Goal: Information Seeking & Learning: Learn about a topic

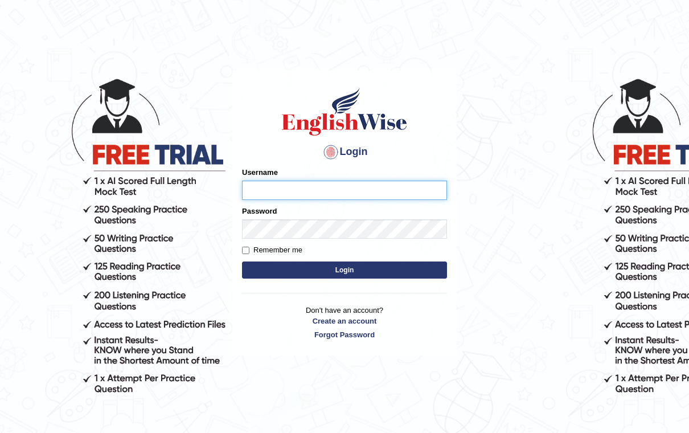
type input "kunwarrupesh"
click at [344, 269] on button "Login" at bounding box center [344, 269] width 205 height 17
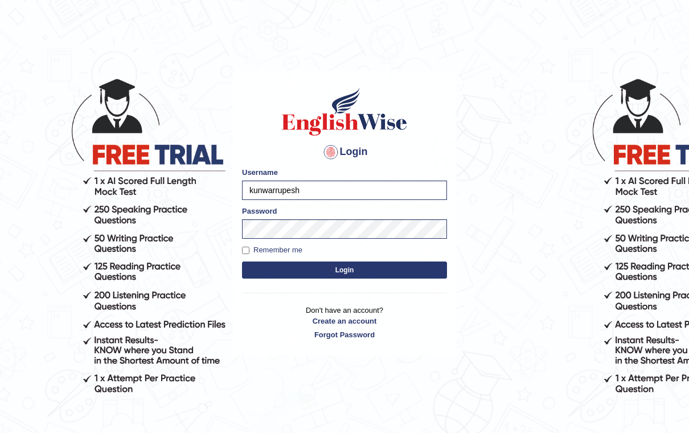
click at [423, 273] on button "Login" at bounding box center [344, 269] width 205 height 17
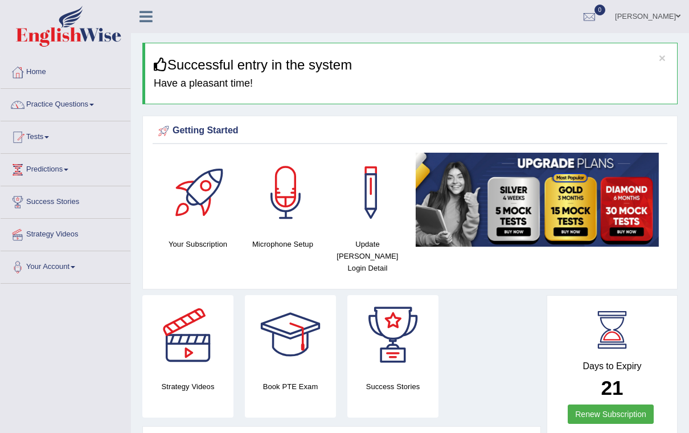
click at [91, 100] on link "Practice Questions" at bounding box center [66, 103] width 130 height 28
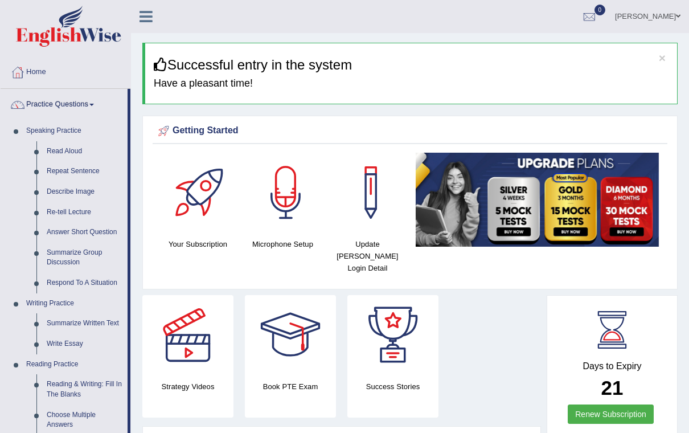
click at [146, 14] on div at bounding box center [344, 216] width 689 height 433
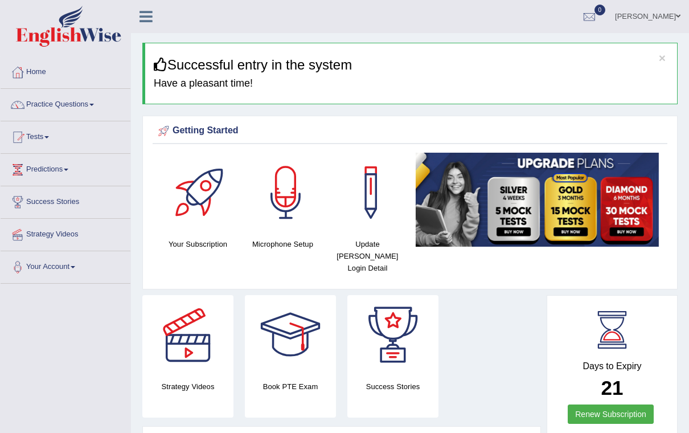
click at [147, 20] on icon at bounding box center [145, 16] width 13 height 15
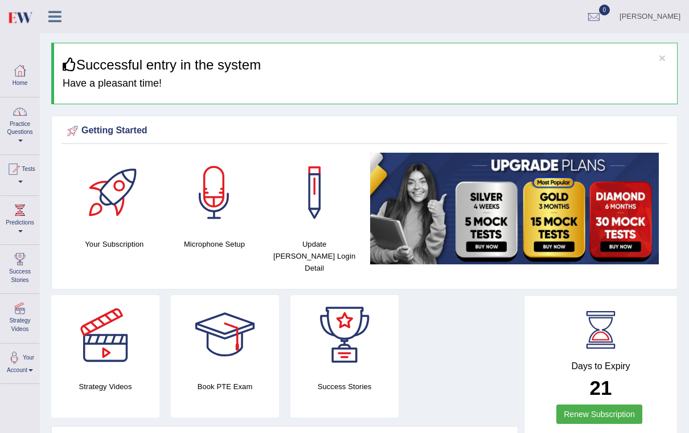
click at [27, 128] on link "Practice Questions" at bounding box center [20, 124] width 39 height 54
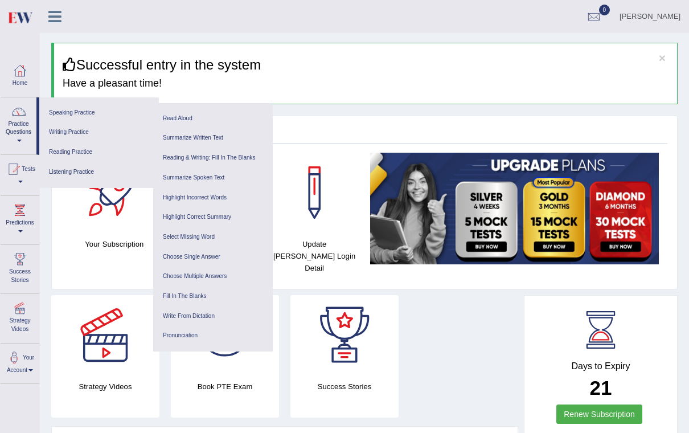
click at [209, 250] on link "Choose Single Answer" at bounding box center [213, 257] width 108 height 20
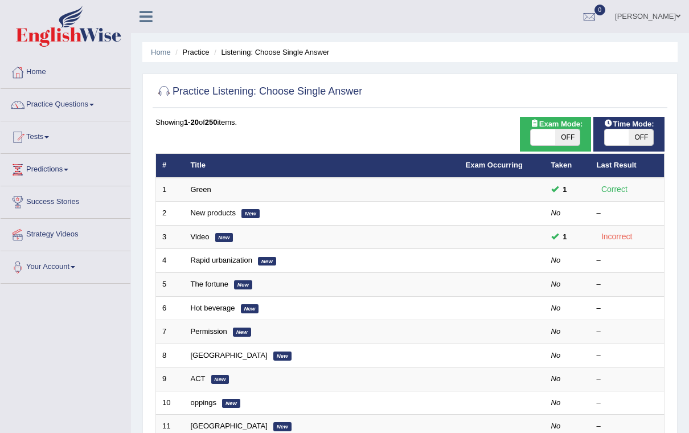
click at [171, 209] on td "2" at bounding box center [170, 213] width 28 height 24
click at [219, 208] on link "New products" at bounding box center [213, 212] width 45 height 9
click at [215, 216] on link "New products" at bounding box center [213, 212] width 45 height 9
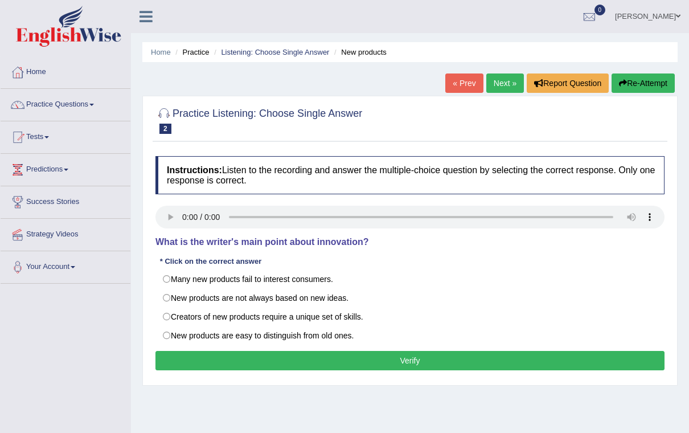
click at [499, 84] on link "Next »" at bounding box center [505, 82] width 38 height 19
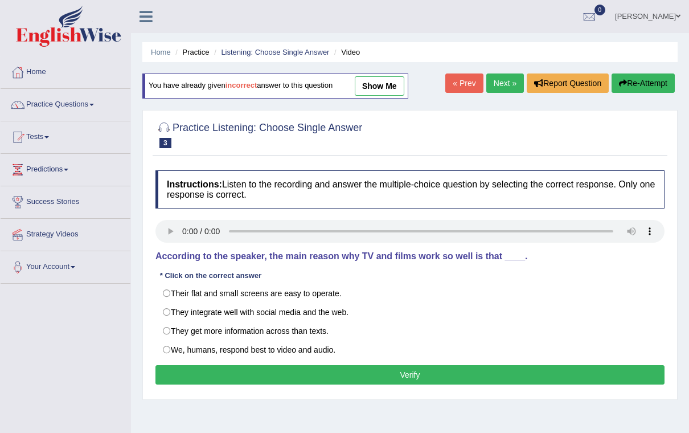
click at [508, 84] on link "Next »" at bounding box center [505, 82] width 38 height 19
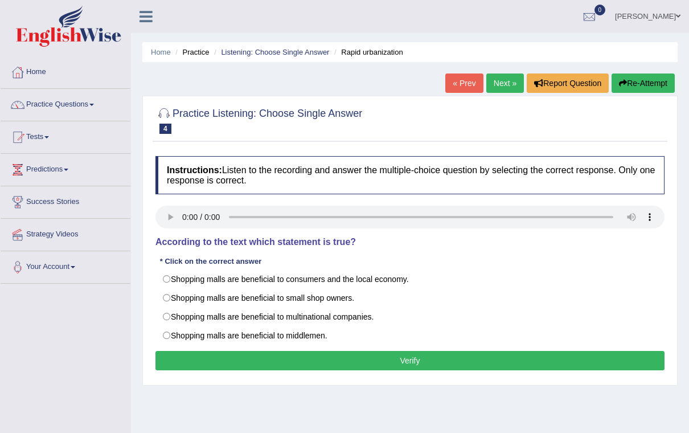
click at [500, 85] on link "Next »" at bounding box center [505, 82] width 38 height 19
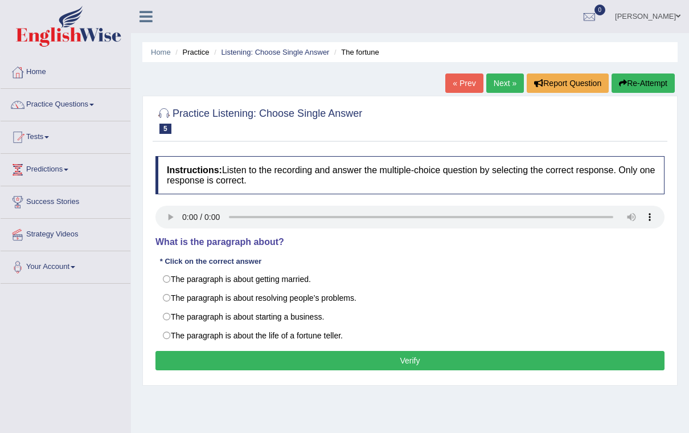
click at [499, 84] on link "Next »" at bounding box center [505, 82] width 38 height 19
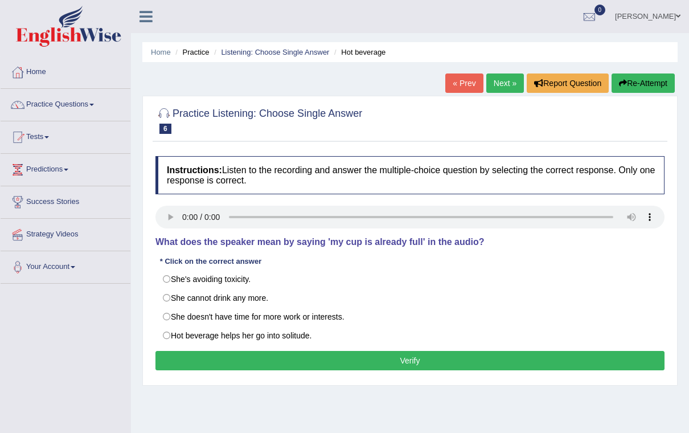
click at [181, 223] on audio at bounding box center [409, 216] width 509 height 23
click at [187, 220] on audio at bounding box center [409, 216] width 509 height 23
click at [178, 219] on audio at bounding box center [409, 216] width 509 height 23
click at [179, 314] on label "She doesn't have time for more work or interests." at bounding box center [409, 316] width 509 height 19
radio input "true"
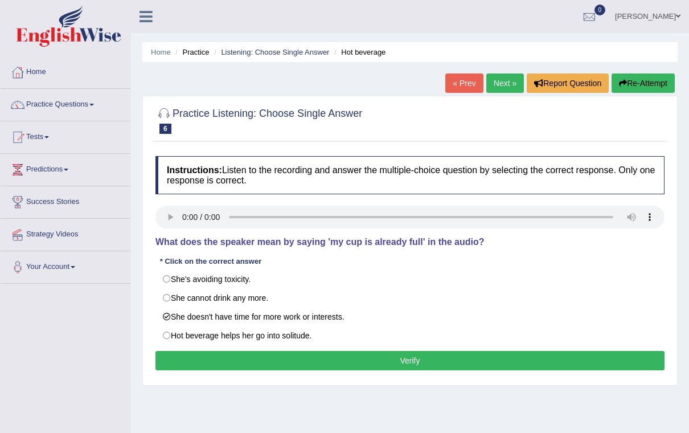
click at [189, 216] on audio at bounding box center [409, 216] width 509 height 23
click at [181, 225] on audio at bounding box center [409, 216] width 509 height 23
click at [225, 280] on label "She's avoiding toxicity." at bounding box center [409, 278] width 509 height 19
radio input "true"
click at [367, 360] on button "Verify" at bounding box center [409, 360] width 509 height 19
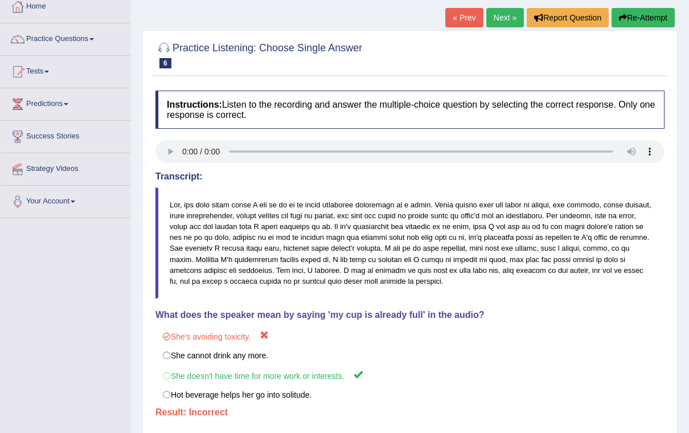
scroll to position [65, 0]
click at [646, 19] on button "Re-Attempt" at bounding box center [642, 17] width 63 height 19
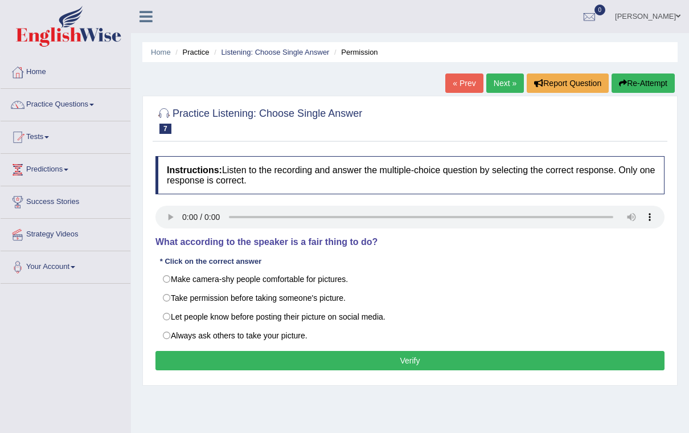
click at [186, 219] on audio at bounding box center [409, 216] width 509 height 23
click at [181, 221] on audio at bounding box center [409, 216] width 509 height 23
click at [182, 214] on audio at bounding box center [409, 216] width 509 height 23
click at [171, 315] on label "Let people know before posting their picture on social media." at bounding box center [409, 316] width 509 height 19
radio input "true"
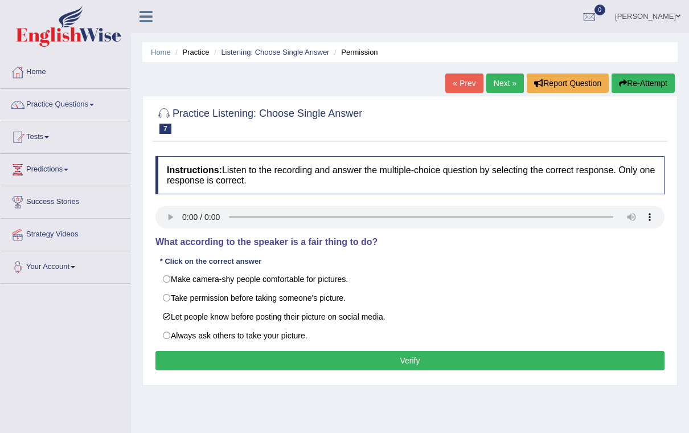
click at [377, 364] on button "Verify" at bounding box center [409, 360] width 509 height 19
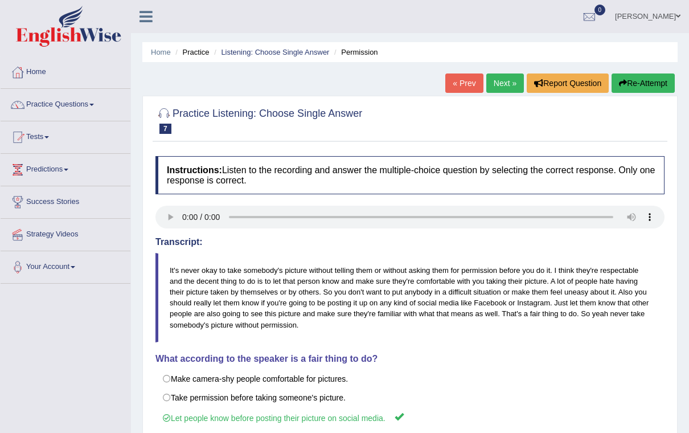
click at [505, 85] on link "Next »" at bounding box center [505, 82] width 38 height 19
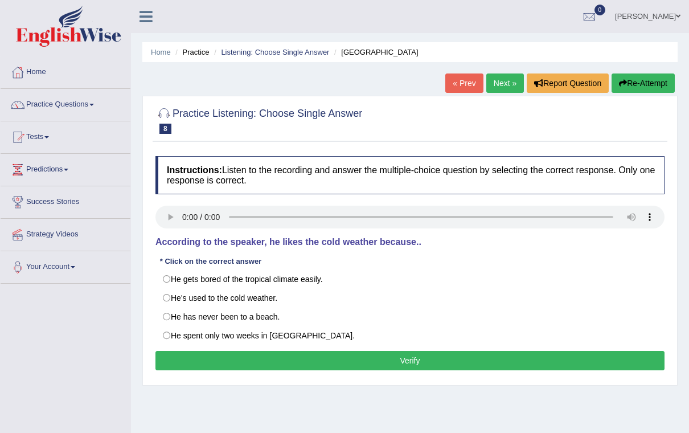
click at [187, 218] on audio at bounding box center [409, 216] width 509 height 23
click at [182, 217] on audio at bounding box center [409, 216] width 509 height 23
click at [183, 212] on audio at bounding box center [409, 216] width 509 height 23
click at [182, 292] on label "He's used to the cold weather." at bounding box center [409, 297] width 509 height 19
radio input "true"
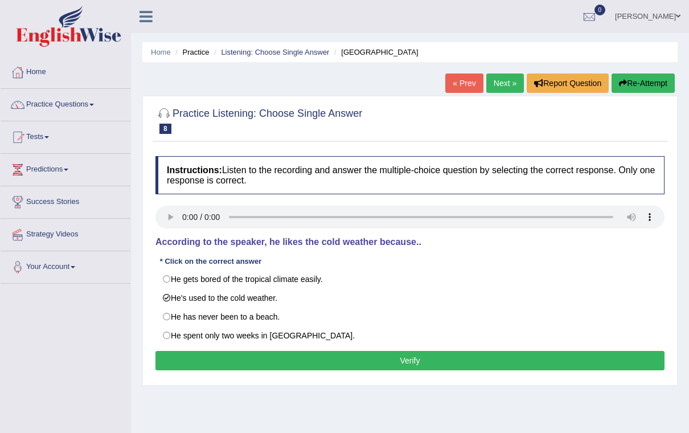
click at [190, 213] on audio at bounding box center [409, 216] width 509 height 23
click at [179, 271] on label "He gets bored of the tropical climate easily." at bounding box center [409, 278] width 509 height 19
radio input "true"
click at [173, 297] on label "He's used to the cold weather." at bounding box center [409, 297] width 509 height 19
radio input "true"
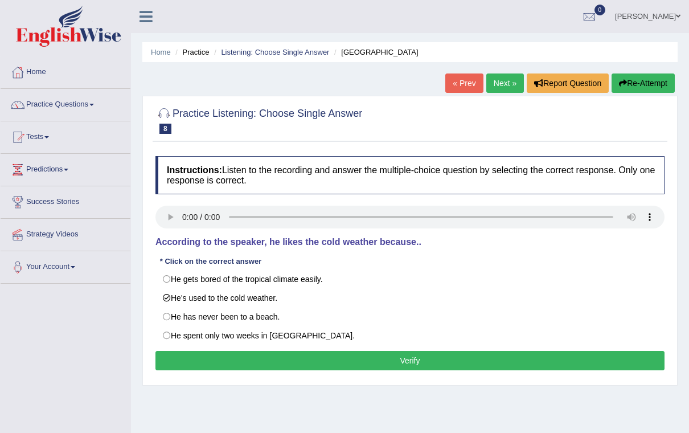
click at [375, 357] on button "Verify" at bounding box center [409, 360] width 509 height 19
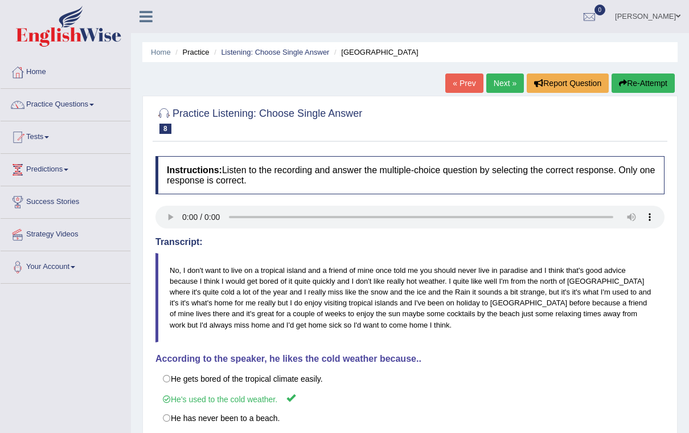
click at [505, 81] on link "Next »" at bounding box center [505, 82] width 38 height 19
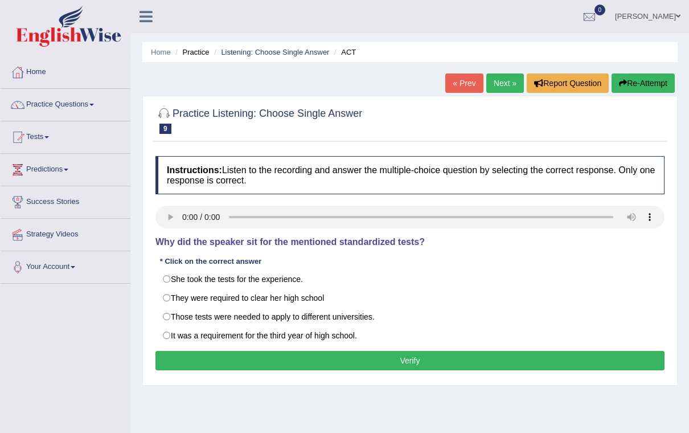
click at [194, 211] on audio at bounding box center [409, 216] width 509 height 23
click at [192, 213] on audio at bounding box center [409, 216] width 509 height 23
click at [165, 219] on audio at bounding box center [409, 216] width 509 height 23
click at [182, 216] on audio at bounding box center [409, 216] width 509 height 23
click at [183, 314] on label "Those tests were needed to apply to different universities." at bounding box center [409, 316] width 509 height 19
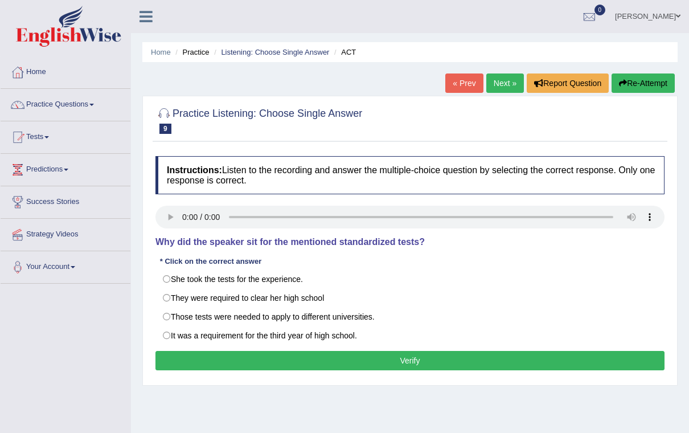
radio input "true"
click at [374, 367] on button "Verify" at bounding box center [409, 360] width 509 height 19
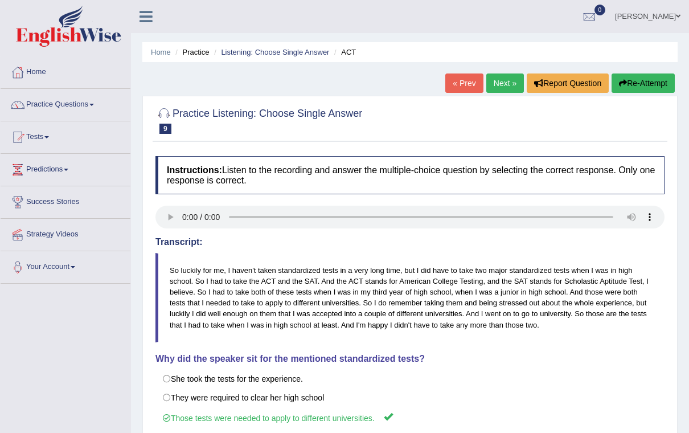
click at [500, 84] on link "Next »" at bounding box center [505, 82] width 38 height 19
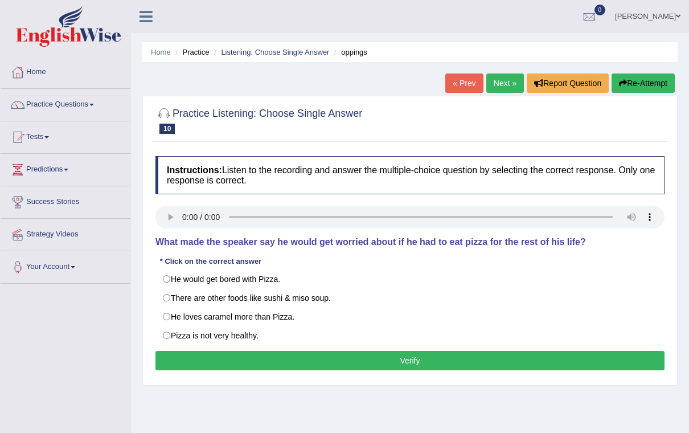
click at [187, 219] on audio at bounding box center [409, 216] width 509 height 23
click at [232, 327] on label "Pizza is not very healthy." at bounding box center [409, 335] width 509 height 19
radio input "true"
click at [414, 358] on button "Verify" at bounding box center [409, 360] width 509 height 19
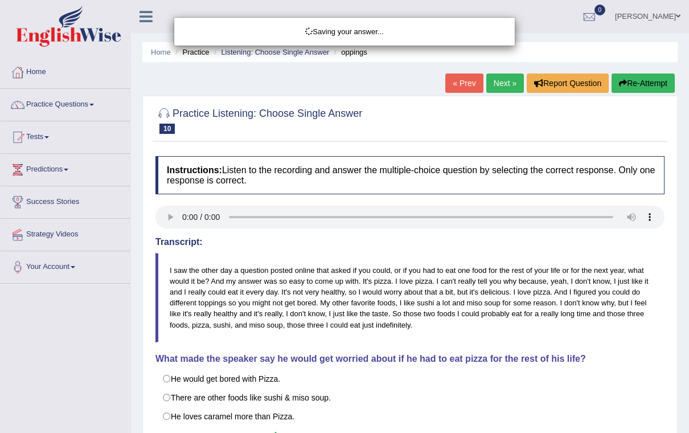
click at [505, 84] on div "Saving your answer..." at bounding box center [344, 216] width 689 height 433
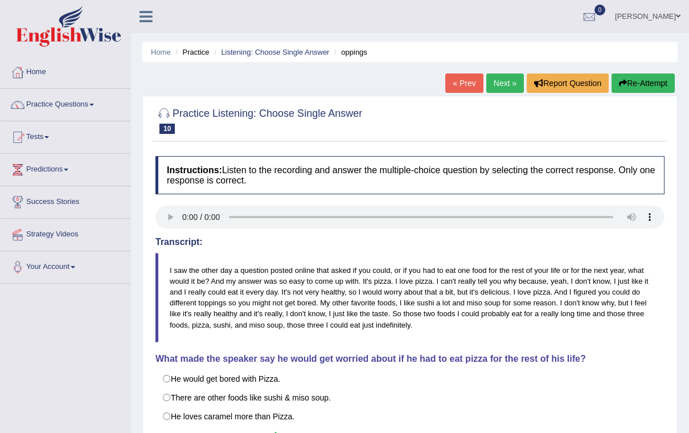
click at [505, 84] on link "Next »" at bounding box center [505, 82] width 38 height 19
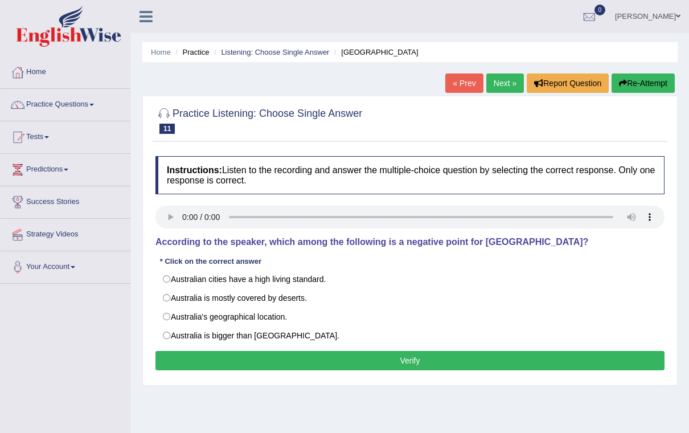
click at [191, 212] on audio at bounding box center [409, 216] width 509 height 23
click at [171, 334] on label "Australia is bigger than Japan." at bounding box center [409, 335] width 509 height 19
radio input "true"
click at [319, 357] on button "Verify" at bounding box center [409, 360] width 509 height 19
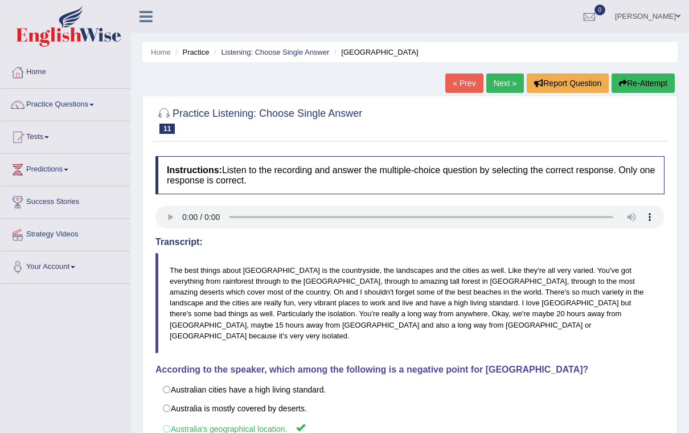
click at [503, 82] on link "Next »" at bounding box center [505, 82] width 38 height 19
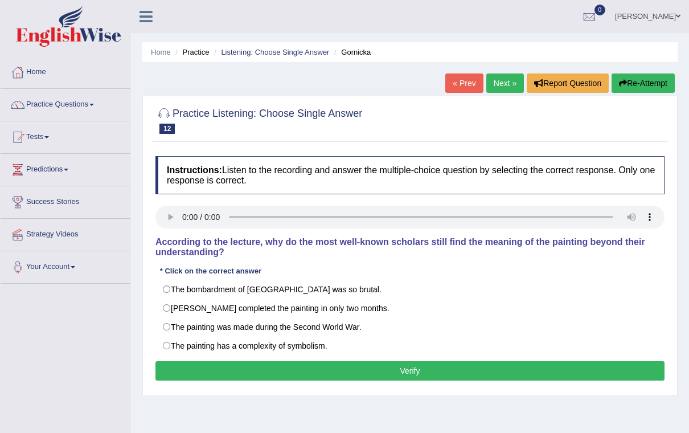
click at [167, 217] on audio at bounding box center [409, 216] width 509 height 23
click at [495, 92] on link "Next »" at bounding box center [505, 82] width 38 height 19
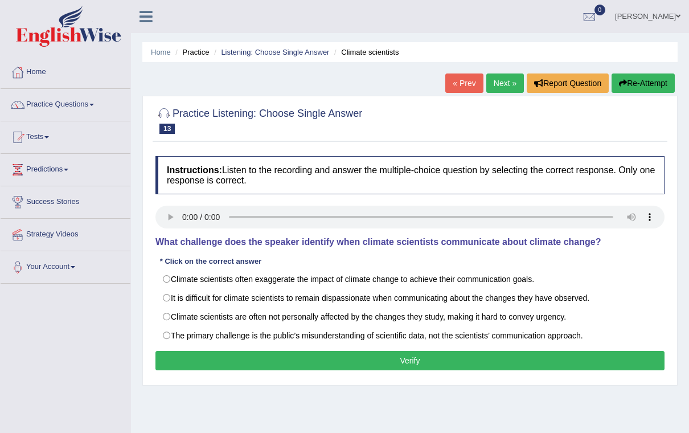
click at [186, 217] on audio at bounding box center [409, 216] width 509 height 23
click at [188, 299] on label "It is difficult for climate scientists to remain dispassionate when communicati…" at bounding box center [409, 297] width 509 height 19
radio input "true"
click at [383, 361] on button "Verify" at bounding box center [409, 360] width 509 height 19
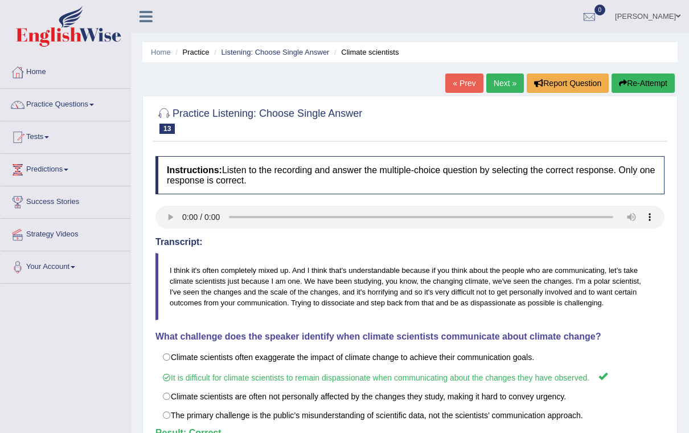
click at [513, 83] on link "Next »" at bounding box center [505, 82] width 38 height 19
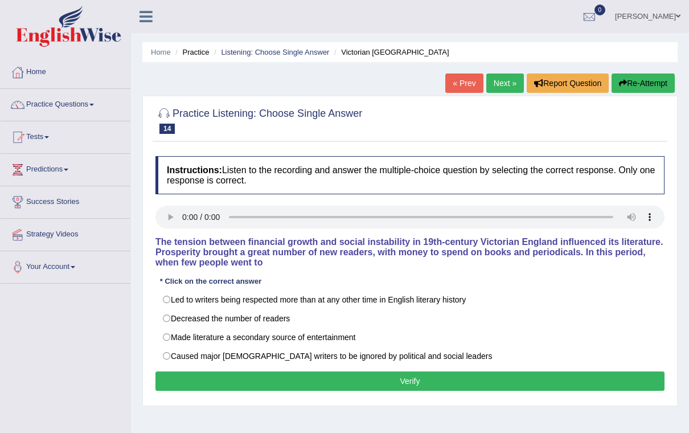
click at [190, 215] on audio at bounding box center [409, 216] width 509 height 23
click at [305, 290] on label "Led to writers being respected more than at any other time in English literary …" at bounding box center [409, 299] width 509 height 19
radio input "true"
click at [303, 303] on label "Led to writers being respected more than at any other time in English literary …" at bounding box center [409, 299] width 509 height 19
click at [395, 379] on button "Verify" at bounding box center [409, 380] width 509 height 19
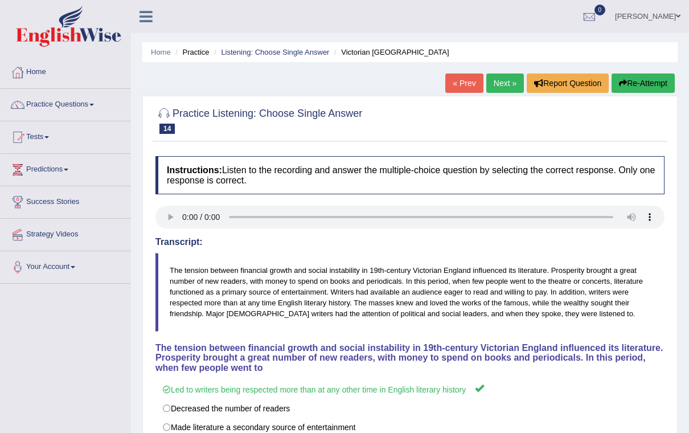
click at [501, 88] on link "Next »" at bounding box center [505, 82] width 38 height 19
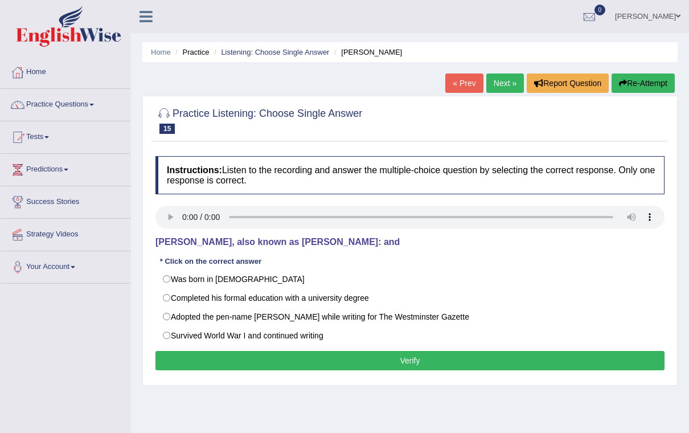
click at [183, 222] on audio at bounding box center [409, 216] width 509 height 23
click at [176, 319] on label "Adopted the pen-name [PERSON_NAME] while writing for The Westminster Gazette" at bounding box center [409, 316] width 509 height 19
radio input "true"
click at [296, 352] on button "Verify" at bounding box center [409, 360] width 509 height 19
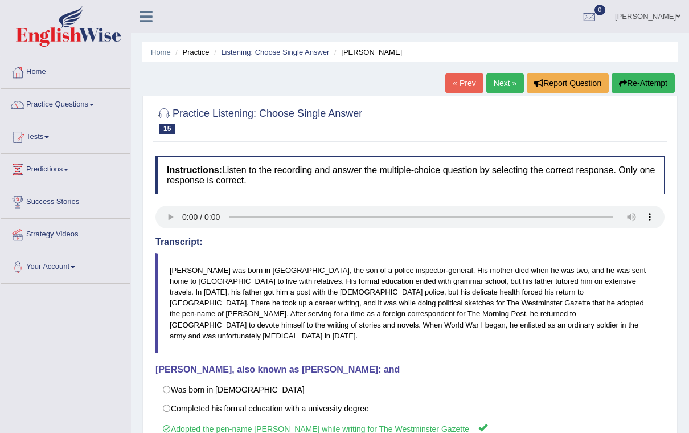
click at [501, 77] on link "Next »" at bounding box center [505, 82] width 38 height 19
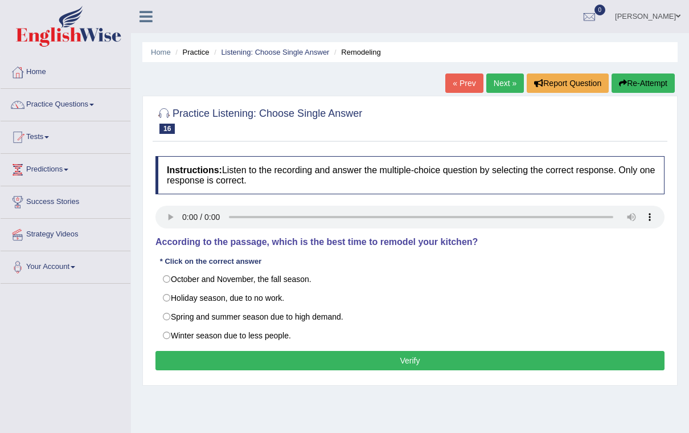
click at [188, 213] on audio at bounding box center [409, 216] width 509 height 23
click at [173, 277] on label "October and November, the fall season." at bounding box center [409, 278] width 509 height 19
radio input "true"
click at [394, 366] on button "Verify" at bounding box center [409, 360] width 509 height 19
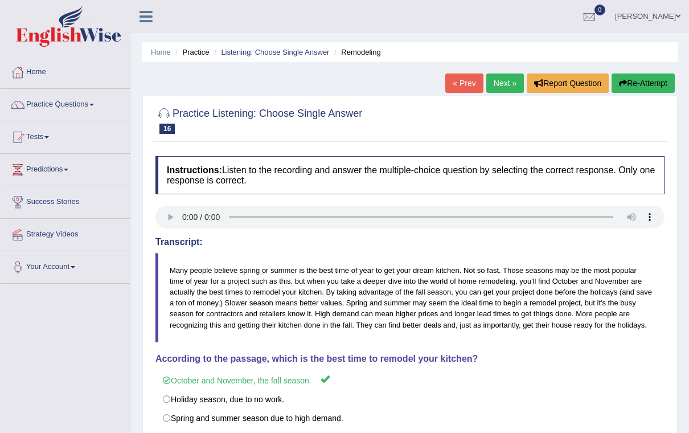
click at [503, 73] on link "Next »" at bounding box center [505, 82] width 38 height 19
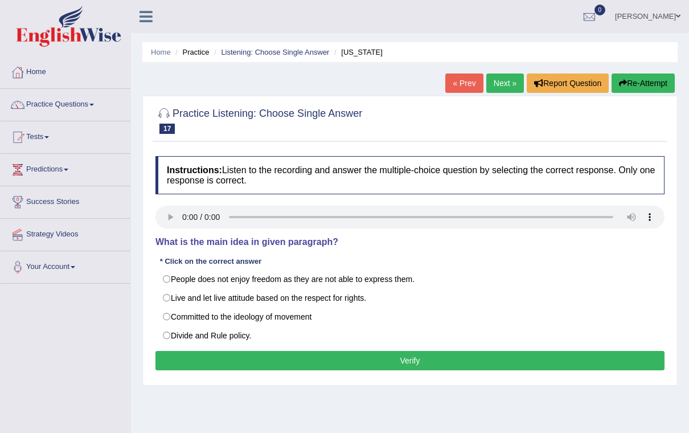
click at [192, 210] on audio at bounding box center [409, 216] width 509 height 23
click at [162, 213] on audio at bounding box center [409, 216] width 509 height 23
click at [182, 213] on audio at bounding box center [409, 216] width 509 height 23
click at [173, 303] on label "Live and let live attitude based on the respect for rights." at bounding box center [409, 297] width 509 height 19
radio input "true"
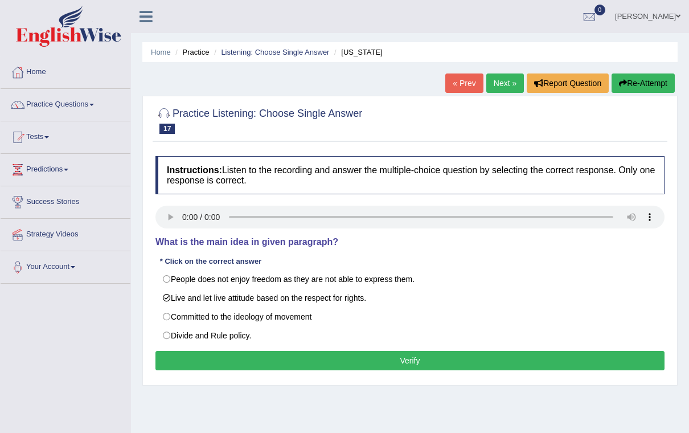
click at [423, 361] on button "Verify" at bounding box center [409, 360] width 509 height 19
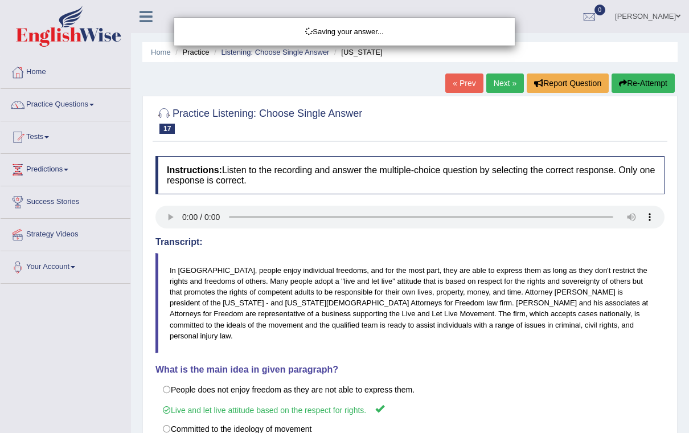
click at [497, 85] on div "Saving your answer..." at bounding box center [344, 216] width 689 height 433
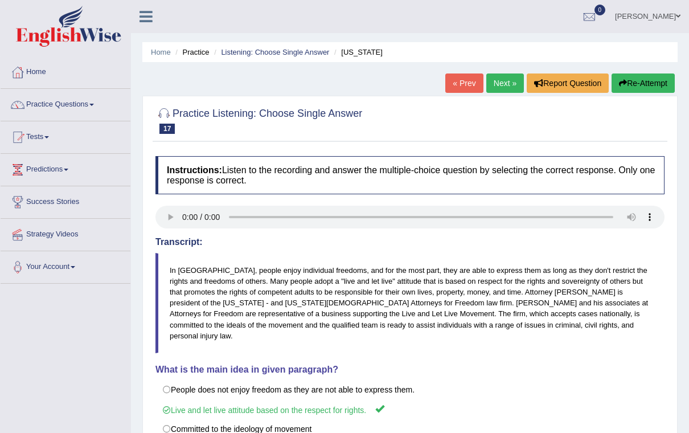
click at [507, 84] on link "Next »" at bounding box center [505, 82] width 38 height 19
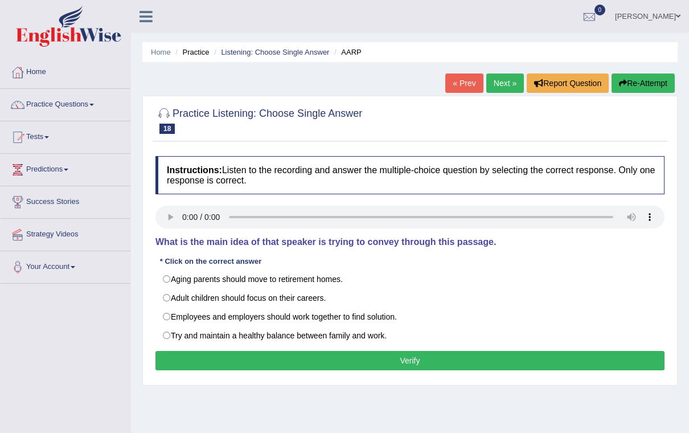
click at [186, 219] on audio at bounding box center [409, 216] width 509 height 23
click at [164, 315] on label "Employees and employers should work together to find solution." at bounding box center [409, 316] width 509 height 19
radio input "true"
click at [323, 360] on button "Verify" at bounding box center [409, 360] width 509 height 19
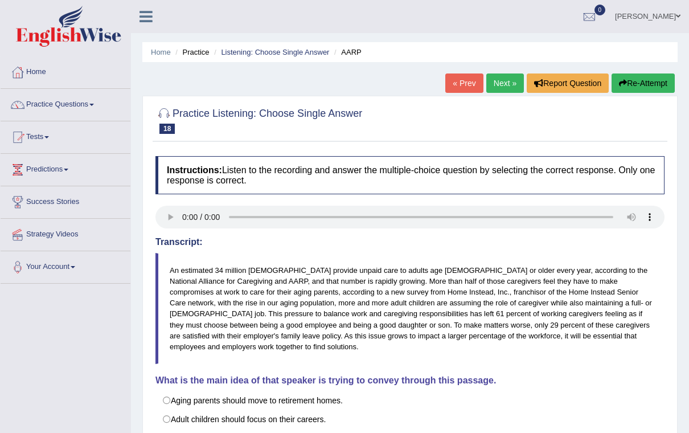
click at [502, 83] on link "Next »" at bounding box center [505, 82] width 38 height 19
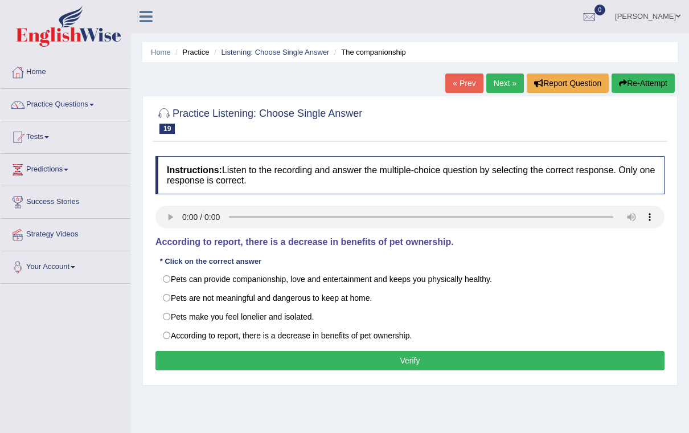
click at [181, 217] on audio at bounding box center [409, 216] width 509 height 23
click at [172, 279] on label "Pets can provide companionship, love and entertainment and keeps you physically…" at bounding box center [409, 278] width 509 height 19
radio input "true"
click at [459, 351] on button "Verify" at bounding box center [409, 360] width 509 height 19
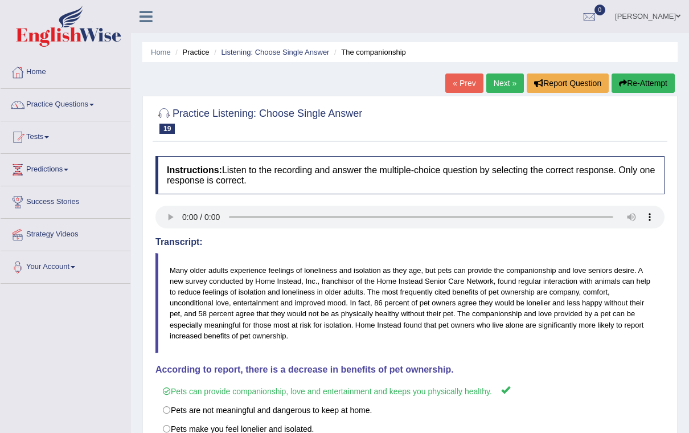
click at [504, 79] on link "Next »" at bounding box center [505, 82] width 38 height 19
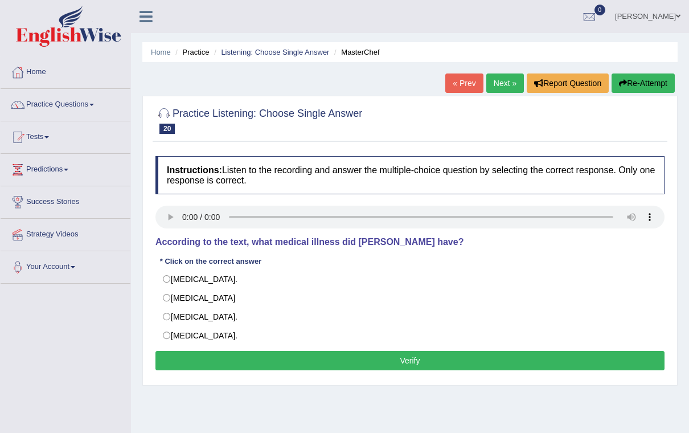
click at [182, 219] on audio at bounding box center [409, 216] width 509 height 23
click at [172, 302] on label "[MEDICAL_DATA]" at bounding box center [409, 297] width 509 height 19
radio input "true"
click at [436, 357] on button "Verify" at bounding box center [409, 360] width 509 height 19
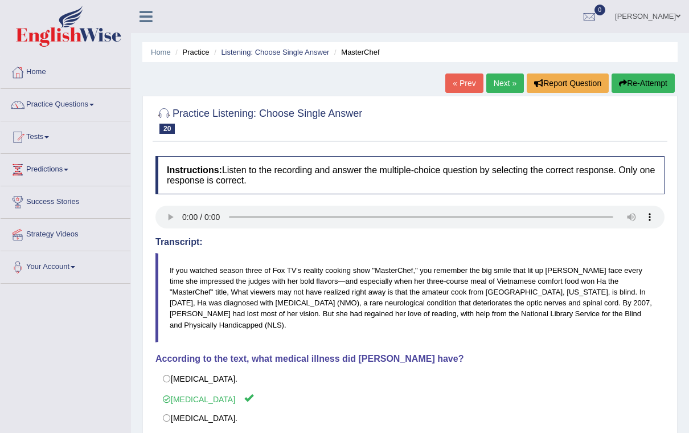
click at [500, 85] on link "Next »" at bounding box center [505, 82] width 38 height 19
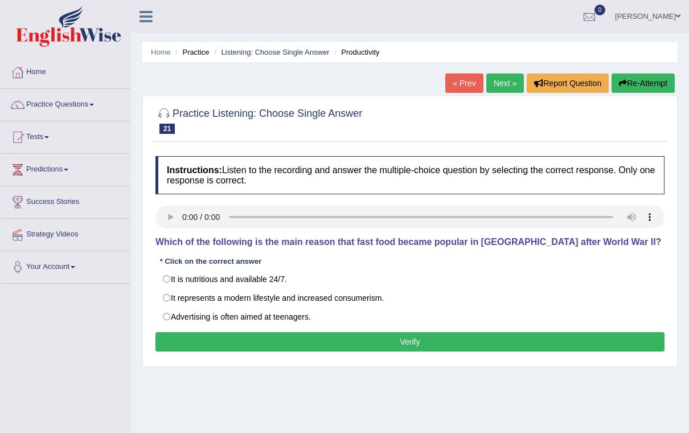
click at [186, 224] on audio at bounding box center [409, 216] width 509 height 23
click at [173, 305] on label "It represents a modern lifestyle and increased consumerism." at bounding box center [409, 297] width 509 height 19
radio input "true"
click at [369, 345] on button "Verify" at bounding box center [409, 341] width 509 height 19
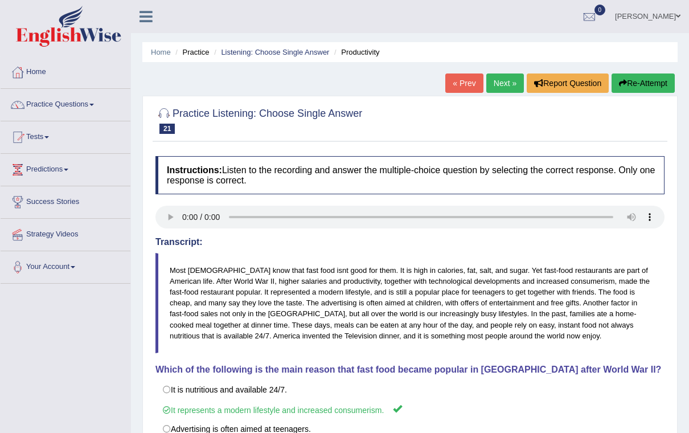
click at [499, 80] on link "Next »" at bounding box center [505, 82] width 38 height 19
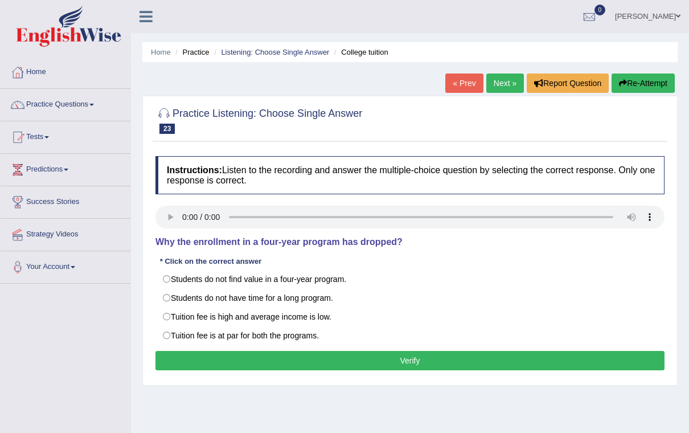
click at [498, 82] on link "Next »" at bounding box center [505, 82] width 38 height 19
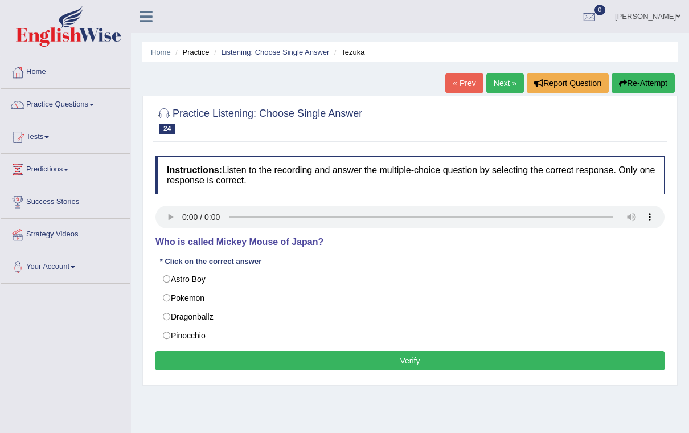
click at [501, 85] on link "Next »" at bounding box center [505, 82] width 38 height 19
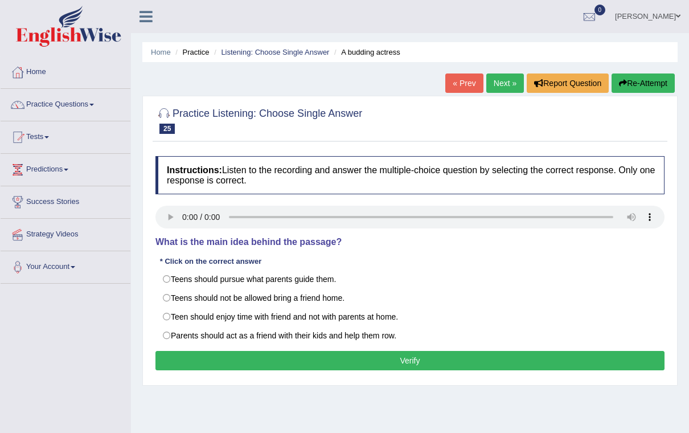
click at [500, 79] on link "Next »" at bounding box center [505, 82] width 38 height 19
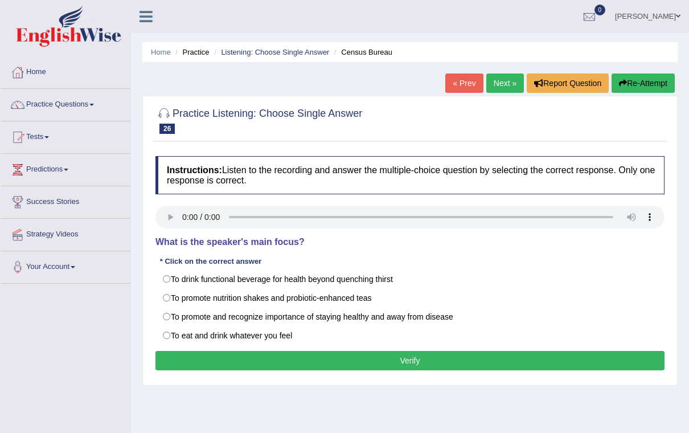
click at [162, 48] on link "Home" at bounding box center [161, 52] width 20 height 9
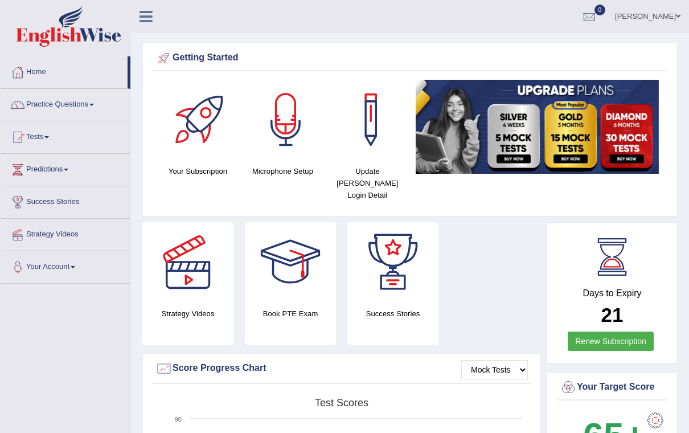
click at [142, 18] on icon at bounding box center [145, 16] width 13 height 15
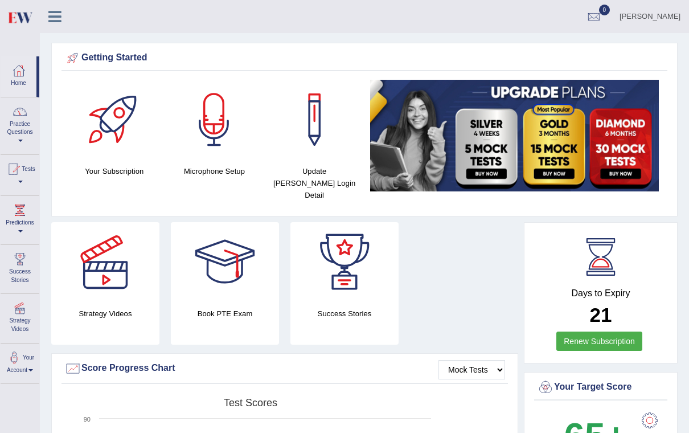
click at [22, 129] on link "Practice Questions" at bounding box center [20, 124] width 39 height 54
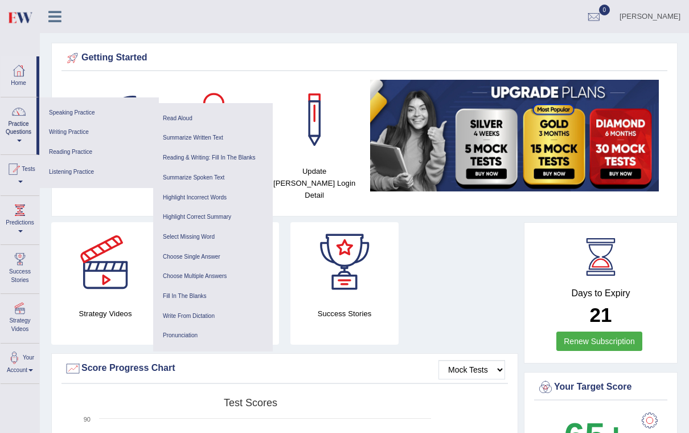
click at [183, 256] on link "Choose Single Answer" at bounding box center [213, 257] width 108 height 20
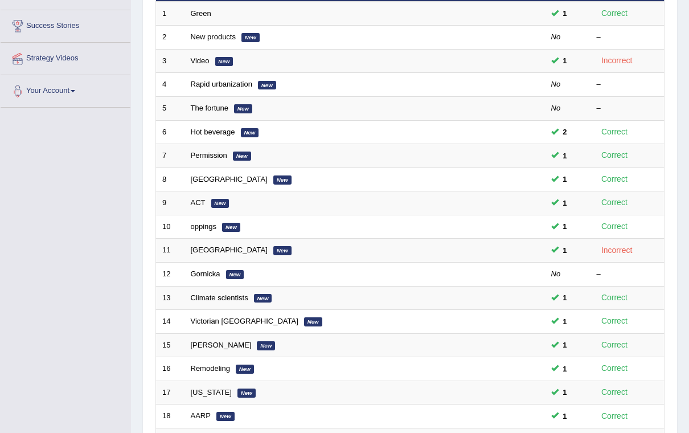
scroll to position [176, 0]
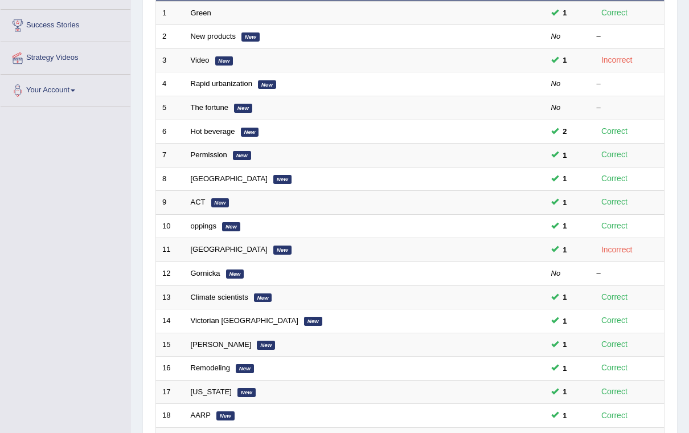
click at [211, 245] on link "Tasmania" at bounding box center [229, 249] width 77 height 9
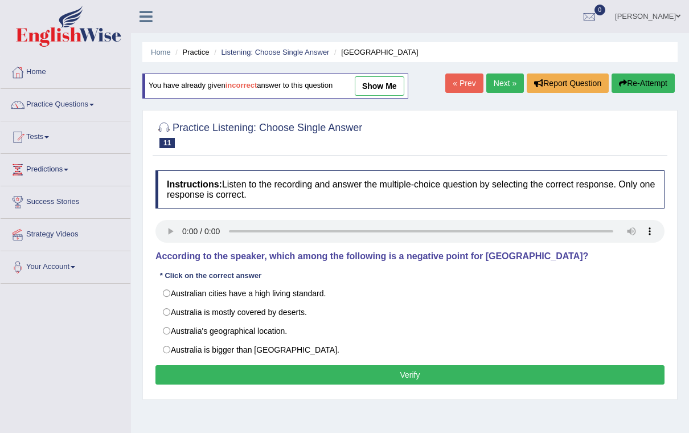
click at [191, 331] on label "Australia's geographical location." at bounding box center [409, 330] width 509 height 19
radio input "true"
click at [552, 375] on button "Verify" at bounding box center [409, 374] width 509 height 19
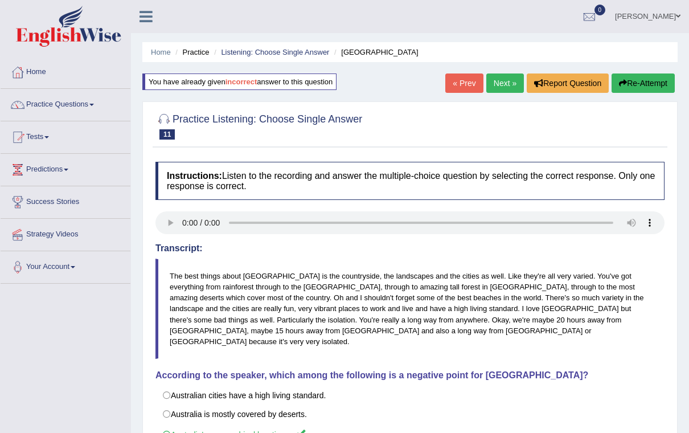
click at [164, 51] on link "Home" at bounding box center [161, 52] width 20 height 9
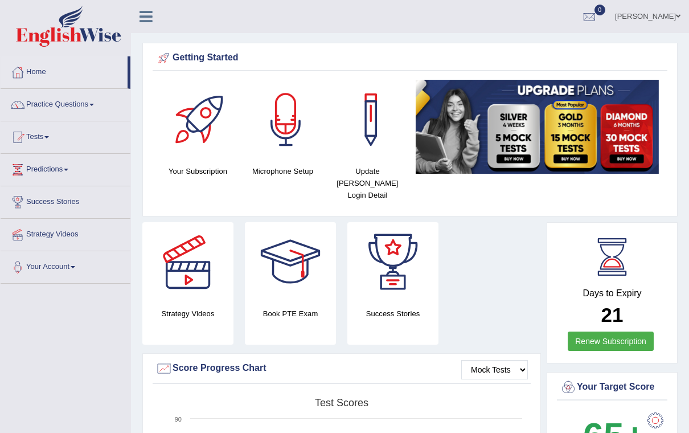
click at [156, 13] on link at bounding box center [146, 15] width 30 height 17
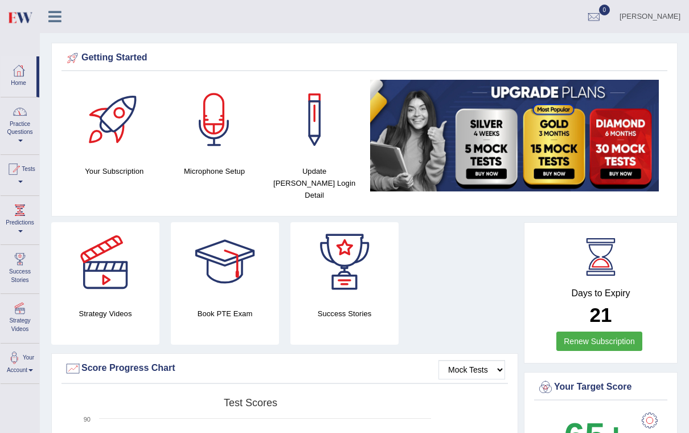
click at [17, 120] on link "Practice Questions" at bounding box center [20, 124] width 39 height 54
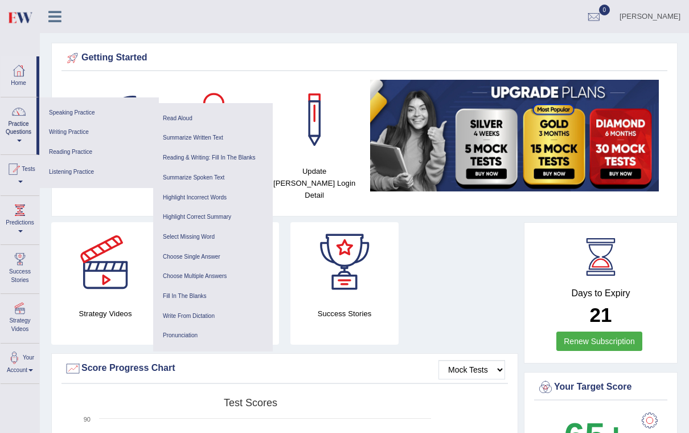
click at [176, 254] on link "Choose Single Answer" at bounding box center [213, 257] width 108 height 20
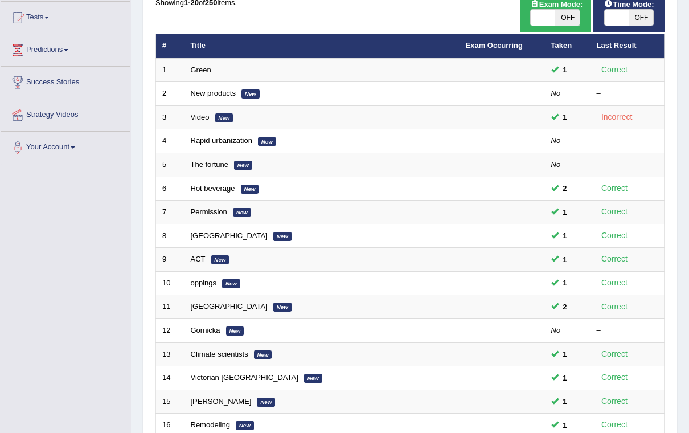
scroll to position [120, 0]
click at [199, 119] on link "Video" at bounding box center [200, 117] width 19 height 9
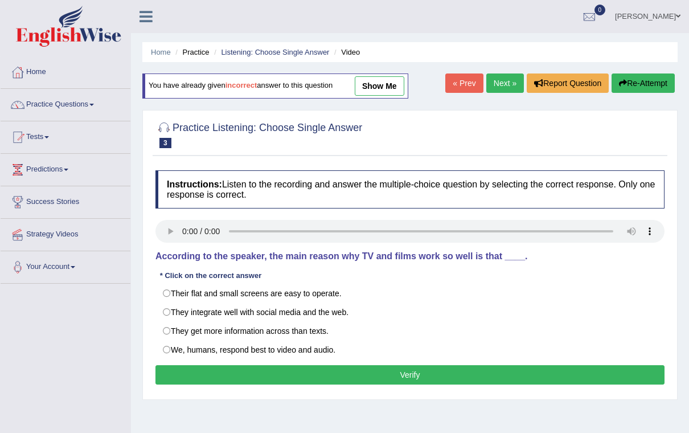
click at [171, 236] on audio at bounding box center [409, 231] width 509 height 23
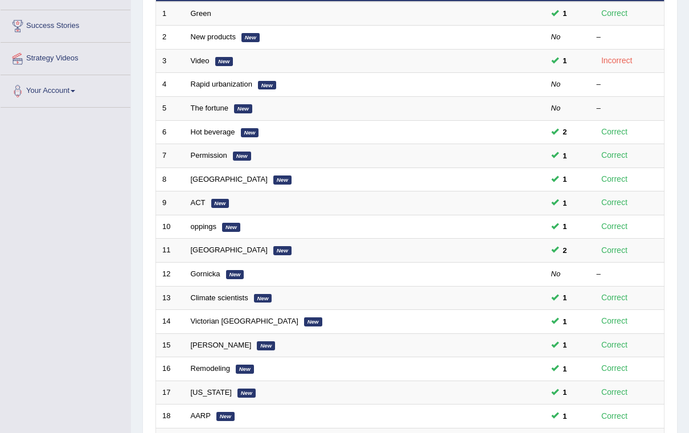
scroll to position [296, 0]
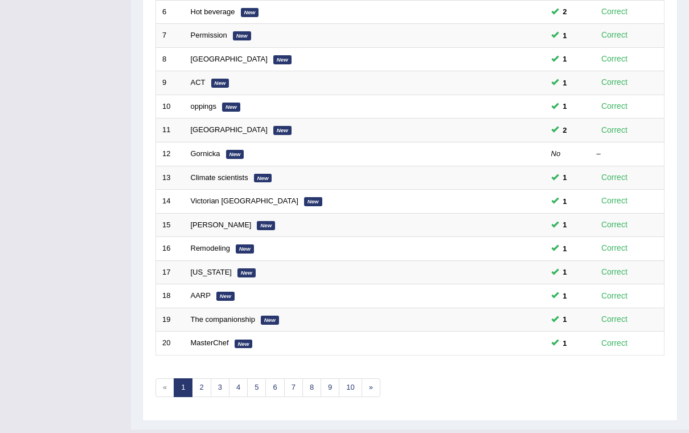
click at [207, 384] on link "2" at bounding box center [201, 387] width 19 height 19
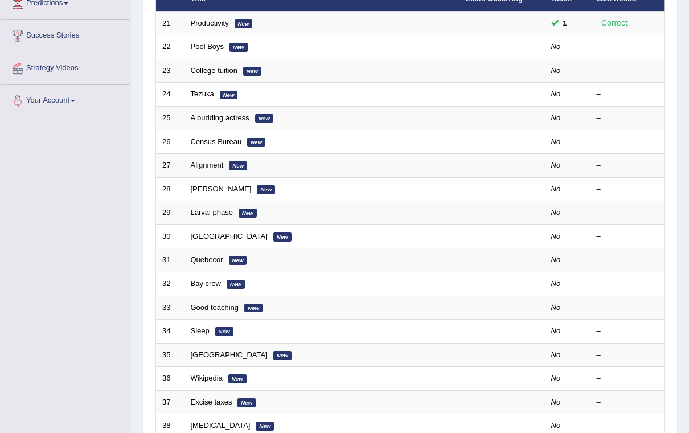
scroll to position [227, 0]
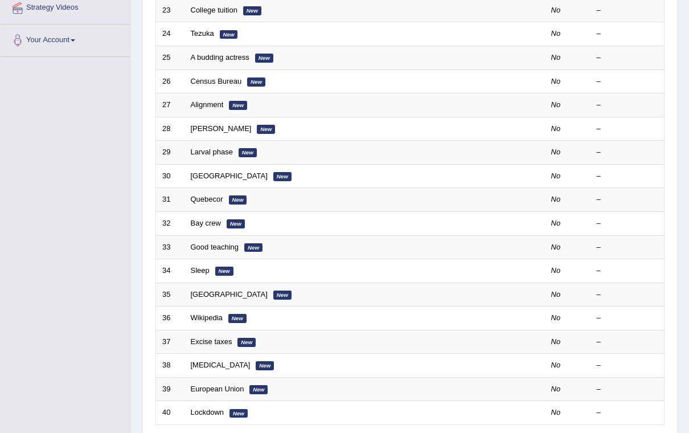
click at [190, 271] on td "Sleep New" at bounding box center [321, 271] width 275 height 24
click at [202, 259] on td "Sleep New" at bounding box center [321, 271] width 275 height 24
click at [200, 269] on link "Sleep" at bounding box center [200, 270] width 19 height 9
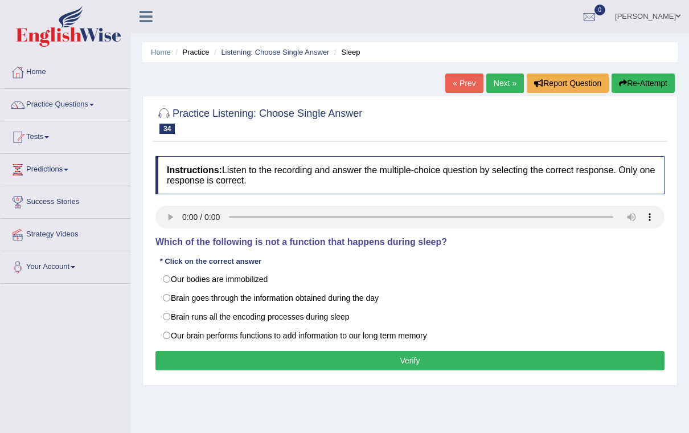
click at [184, 216] on audio at bounding box center [409, 216] width 509 height 23
click at [174, 277] on label "Our bodies are immobilized" at bounding box center [409, 278] width 509 height 19
radio input "true"
click at [369, 355] on button "Verify" at bounding box center [409, 360] width 509 height 19
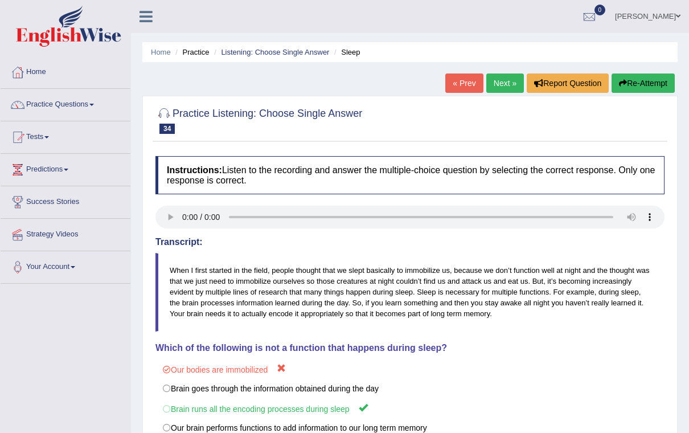
click at [508, 76] on link "Next »" at bounding box center [505, 82] width 38 height 19
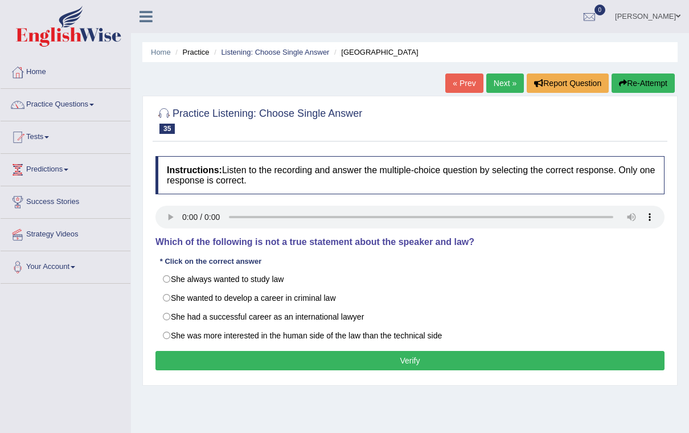
click at [187, 218] on audio at bounding box center [409, 216] width 509 height 23
click at [186, 214] on audio at bounding box center [409, 216] width 509 height 23
click at [178, 225] on audio at bounding box center [409, 216] width 509 height 23
click at [168, 316] on label "She had a successful career as an international lawyer" at bounding box center [409, 316] width 509 height 19
radio input "true"
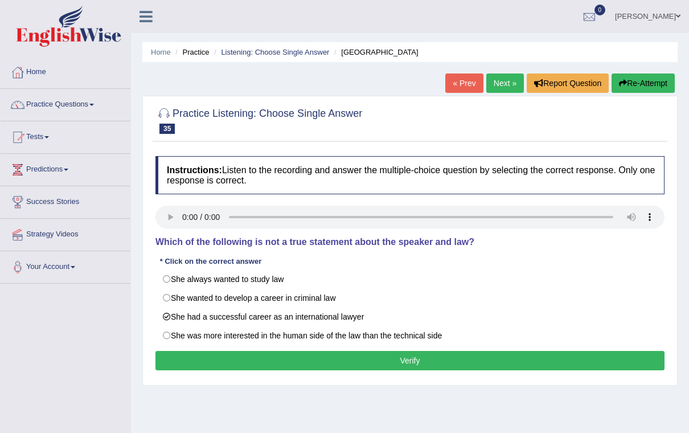
click at [187, 216] on audio at bounding box center [409, 216] width 509 height 23
click at [170, 295] on label "She wanted to develop a career in criminal law" at bounding box center [409, 297] width 509 height 19
radio input "true"
click at [171, 315] on label "She had a successful career as an international lawyer" at bounding box center [409, 316] width 509 height 19
radio input "true"
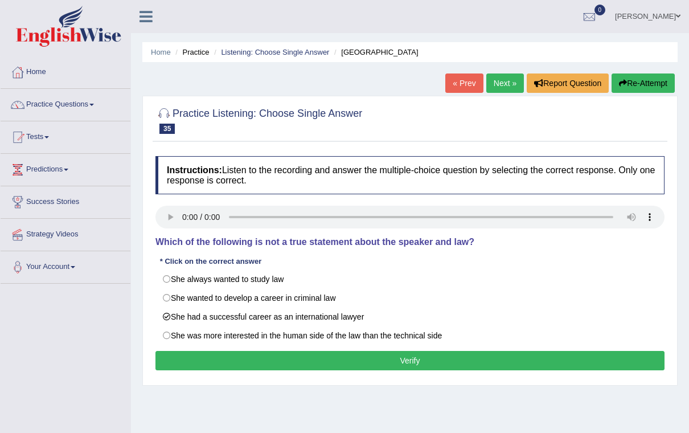
click at [435, 361] on button "Verify" at bounding box center [409, 360] width 509 height 19
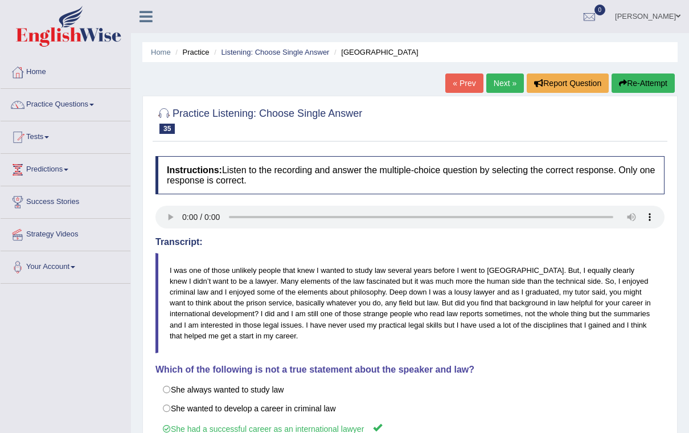
click at [507, 92] on link "Next »" at bounding box center [505, 82] width 38 height 19
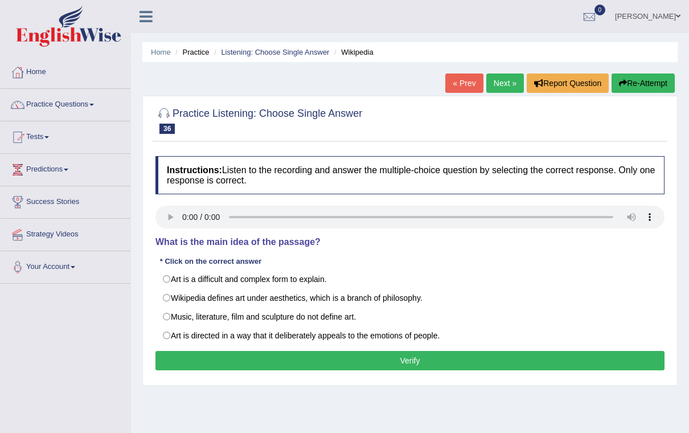
click at [187, 216] on audio at bounding box center [409, 216] width 509 height 23
click at [170, 332] on label "Art is directed in a way that it deliberately appeals to the emotions of people." at bounding box center [409, 335] width 509 height 19
radio input "true"
click at [495, 88] on link "Next »" at bounding box center [505, 82] width 38 height 19
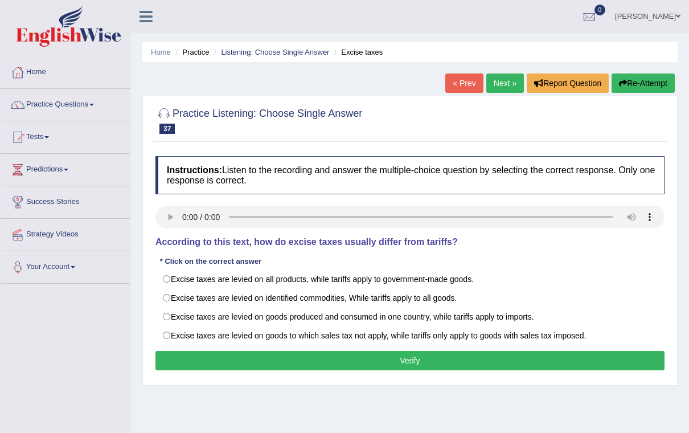
click at [457, 84] on link "« Prev" at bounding box center [464, 82] width 38 height 19
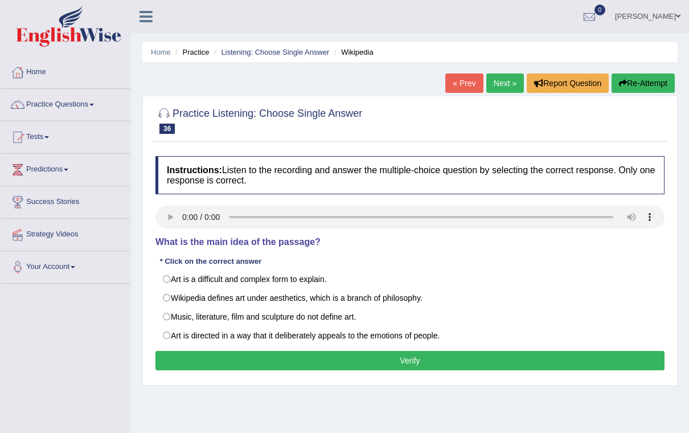
click at [298, 344] on label "Art is directed in a way that it deliberately appeals to the emotions of people." at bounding box center [409, 335] width 509 height 19
radio input "true"
click at [308, 365] on button "Verify" at bounding box center [409, 360] width 509 height 19
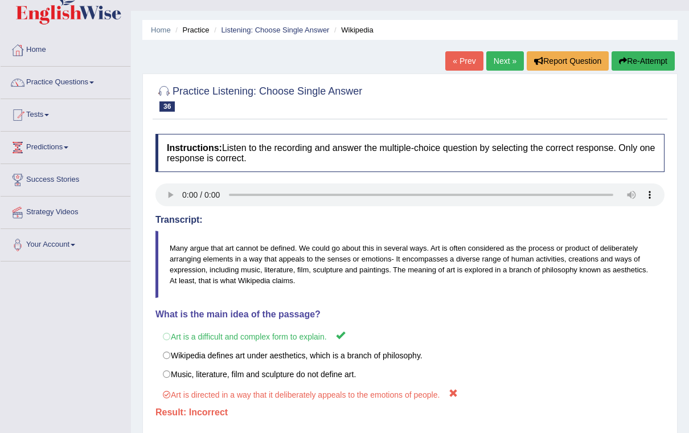
scroll to position [22, 0]
click at [183, 185] on audio at bounding box center [409, 195] width 509 height 23
click at [178, 201] on audio at bounding box center [409, 195] width 509 height 23
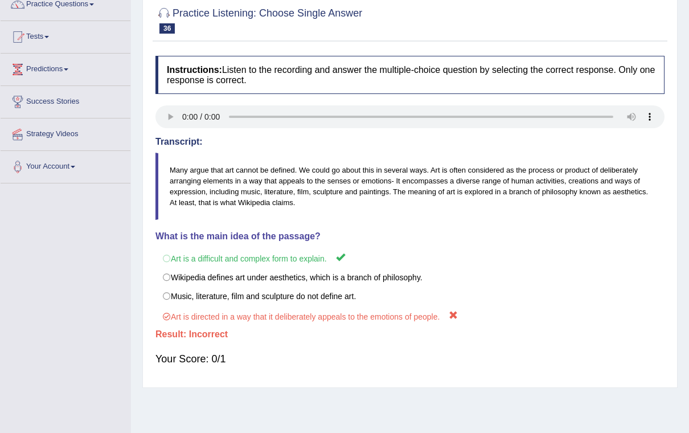
scroll to position [0, 0]
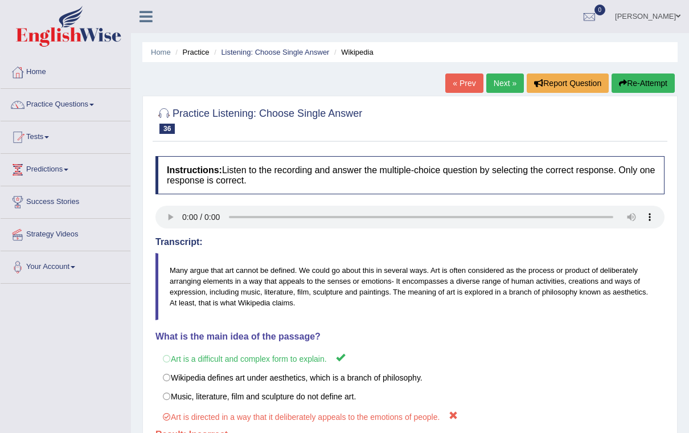
click at [486, 81] on link "Next »" at bounding box center [505, 82] width 38 height 19
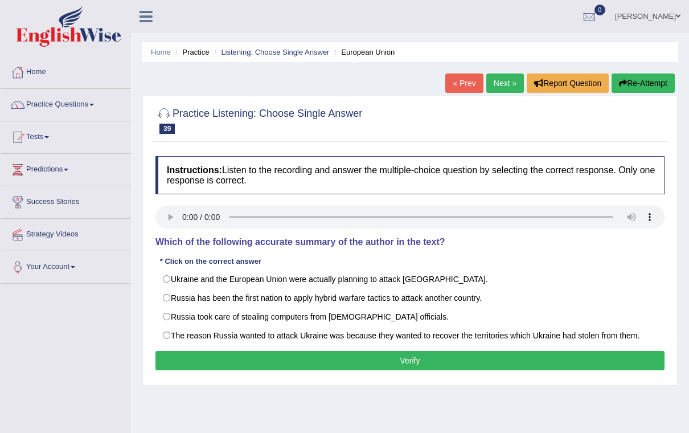
click at [497, 87] on link "Next »" at bounding box center [505, 82] width 38 height 19
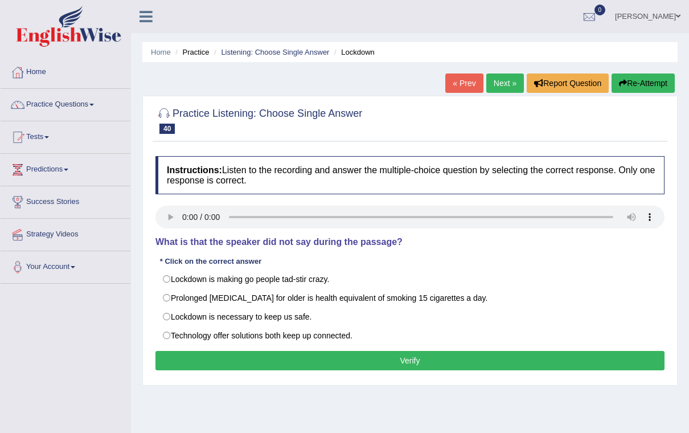
click at [159, 48] on link "Home" at bounding box center [161, 52] width 20 height 9
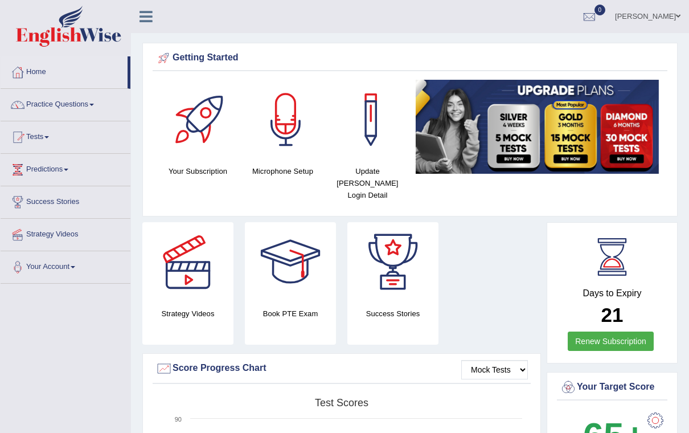
click at [149, 7] on link at bounding box center [146, 15] width 30 height 17
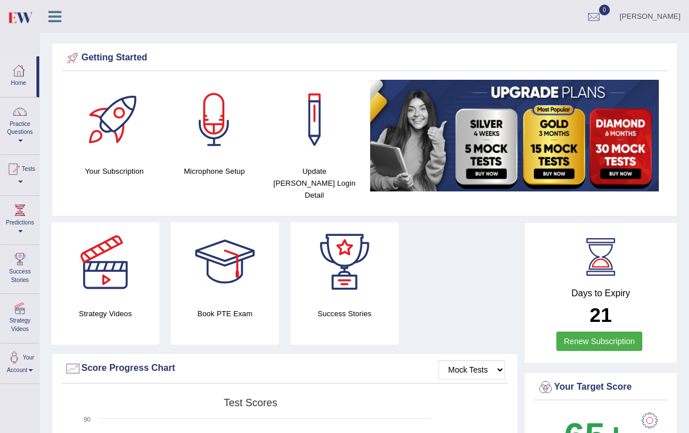
click at [24, 121] on link "Practice Questions" at bounding box center [20, 124] width 39 height 54
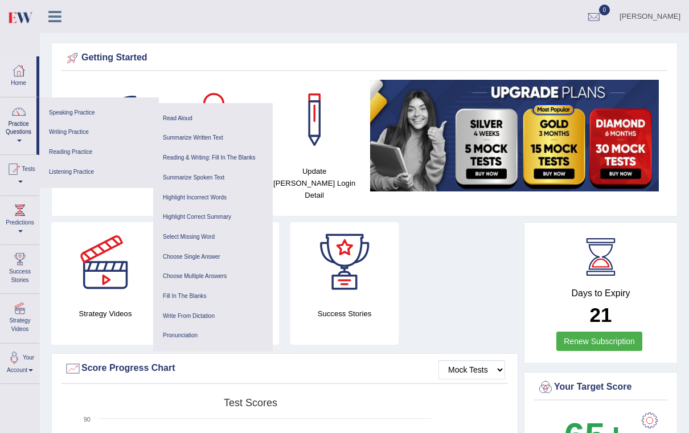
click at [174, 252] on link "Choose Single Answer" at bounding box center [213, 257] width 108 height 20
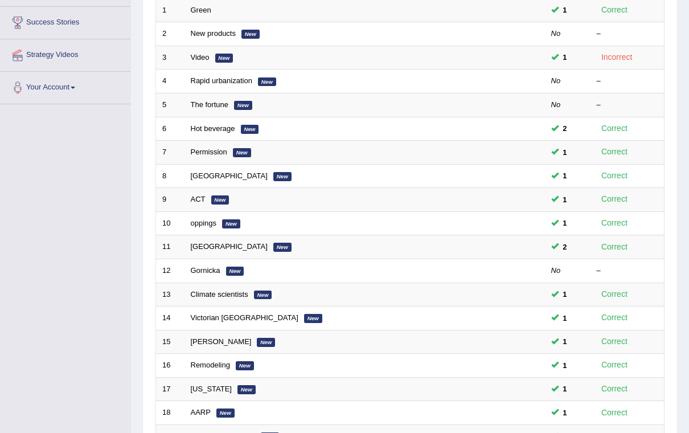
scroll to position [296, 0]
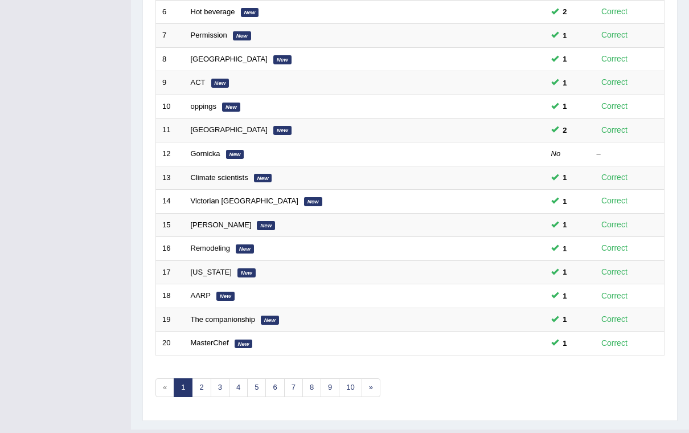
click at [201, 384] on link "2" at bounding box center [201, 387] width 19 height 19
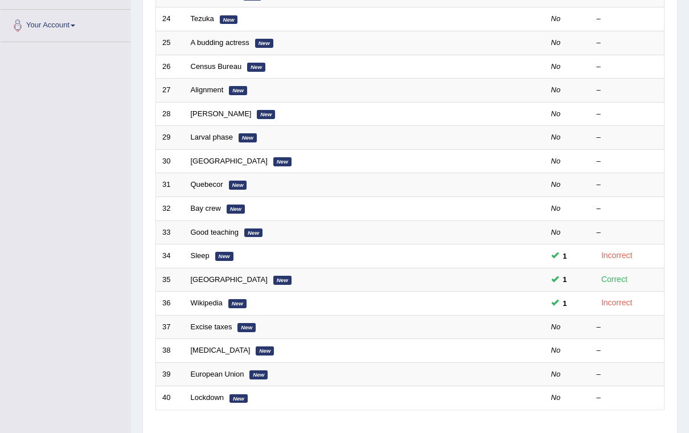
scroll to position [241, 0]
click at [512, 302] on td at bounding box center [501, 303] width 85 height 24
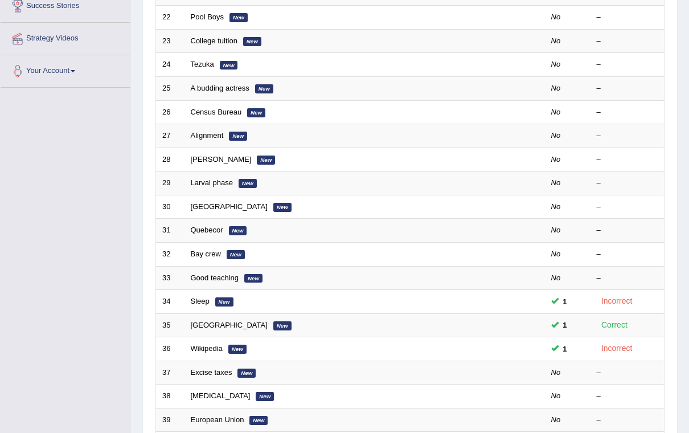
scroll to position [0, 0]
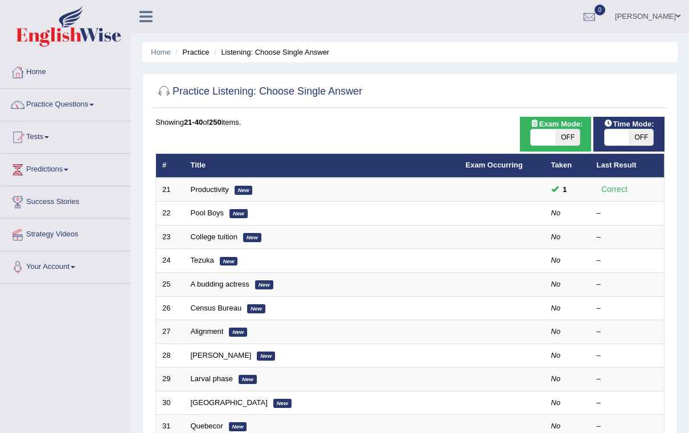
click at [661, 15] on link "Rupesh Kunwar" at bounding box center [647, 15] width 83 height 30
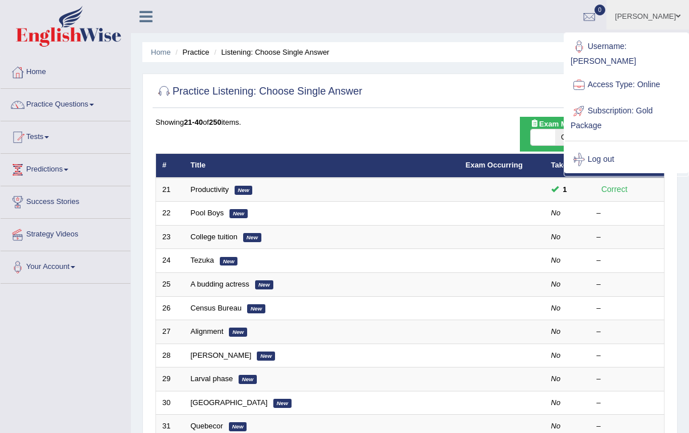
click at [617, 157] on link "Log out" at bounding box center [626, 159] width 123 height 26
